Goal: Use online tool/utility: Utilize a website feature to perform a specific function

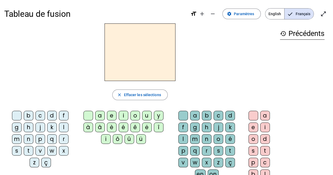
click at [22, 146] on div "s" at bounding box center [17, 151] width 10 height 10
click at [144, 117] on div "u" at bounding box center [147, 116] width 10 height 10
click at [24, 118] on div "b" at bounding box center [29, 116] width 10 height 10
click at [49, 79] on div "bu" at bounding box center [139, 52] width 271 height 58
click at [59, 130] on div "l" at bounding box center [64, 128] width 10 height 10
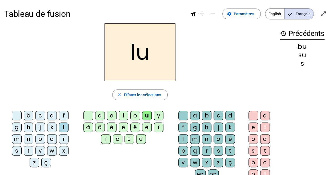
click at [47, 118] on div "d" at bounding box center [52, 116] width 10 height 10
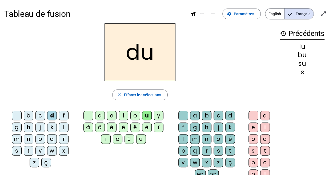
click at [47, 119] on div "d" at bounding box center [52, 116] width 10 height 10
click at [47, 118] on div "d" at bounding box center [52, 116] width 10 height 10
click at [33, 146] on div "t" at bounding box center [29, 151] width 10 height 10
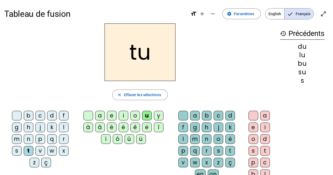
click at [98, 116] on div "a" at bounding box center [100, 116] width 10 height 10
click at [22, 146] on div "s" at bounding box center [17, 151] width 10 height 10
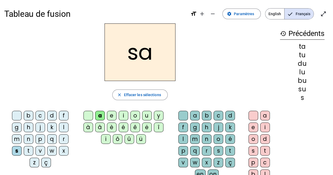
click at [22, 134] on div "m" at bounding box center [17, 139] width 10 height 10
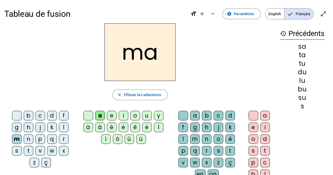
click at [59, 128] on div "l" at bounding box center [64, 128] width 10 height 10
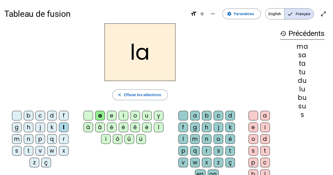
click at [111, 115] on div "e" at bounding box center [112, 116] width 10 height 10
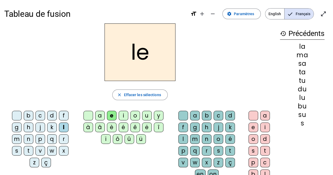
click at [22, 146] on div "s" at bounding box center [17, 151] width 10 height 10
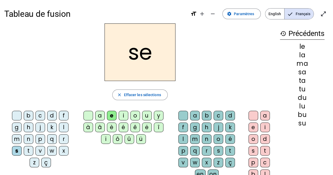
click at [35, 117] on div "c" at bounding box center [40, 116] width 10 height 10
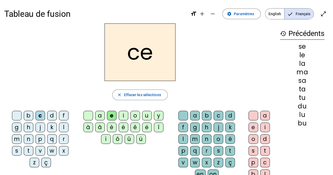
click at [22, 146] on div "s" at bounding box center [17, 151] width 10 height 10
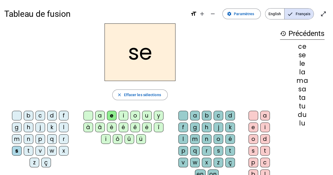
click at [122, 116] on div "i" at bounding box center [124, 116] width 10 height 10
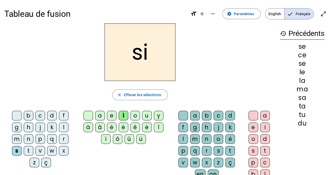
click at [33, 134] on div "n" at bounding box center [29, 139] width 10 height 10
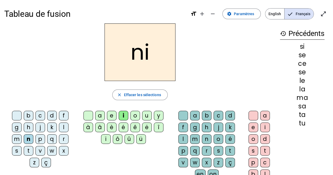
click at [35, 138] on div "p" at bounding box center [40, 139] width 10 height 10
